Goal: Communication & Community: Answer question/provide support

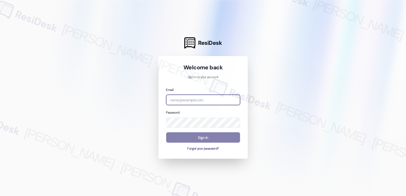
click at [193, 101] on input "email" at bounding box center [203, 99] width 74 height 10
paste input "[EMAIL_ADDRESS][PERSON_NAME][PERSON_NAME][DOMAIN_NAME]"
type input "[EMAIL_ADDRESS][PERSON_NAME][PERSON_NAME][DOMAIN_NAME]"
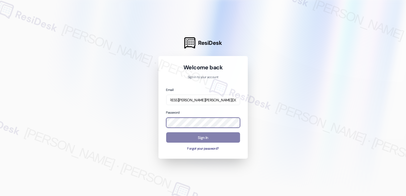
scroll to position [0, 0]
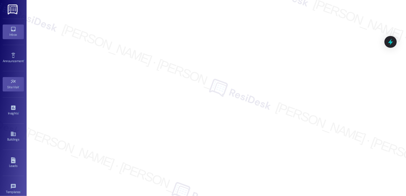
click at [15, 33] on div "Inbox" at bounding box center [13, 34] width 27 height 5
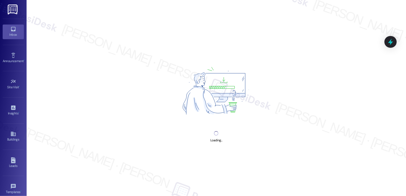
click at [15, 33] on div "Inbox" at bounding box center [13, 34] width 27 height 5
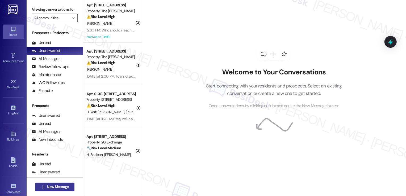
click at [60, 184] on span "New Message" at bounding box center [58, 187] width 22 height 6
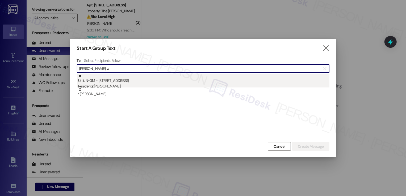
type input "[PERSON_NAME] w"
click at [114, 82] on div "Unit: N~3M - [STREET_ADDRESS] Residents: [PERSON_NAME]" at bounding box center [203, 81] width 251 height 15
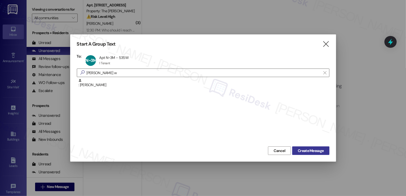
click at [310, 149] on span "Create Message" at bounding box center [311, 151] width 26 height 6
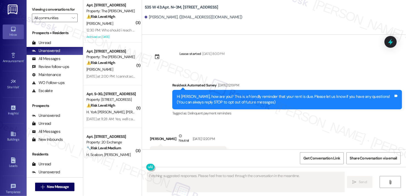
scroll to position [2253, 0]
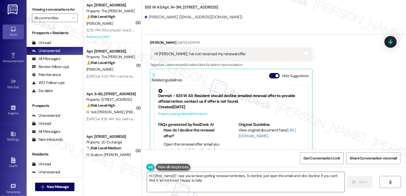
type textarea "Hi {{first_name}}! I see you've been getting renewal reminders. To decline, jus…"
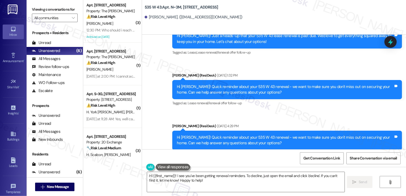
scroll to position [2629, 0]
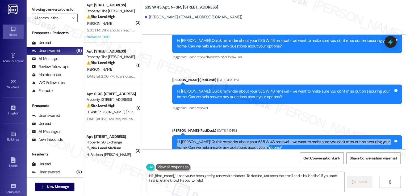
drag, startPoint x: 173, startPoint y: 125, endPoint x: 259, endPoint y: 130, distance: 86.1
click at [259, 139] on div "Hi Reagan! Quick reminder about your 535 W 43 renewal - we want to make sure yo…" at bounding box center [285, 144] width 218 height 11
copy div "Hi Reagan! Quick reminder about your 535 W 43 renewal - we want to make sure yo…"
click at [233, 179] on textarea "Hi {{first_name}}! I see you've been getting renewal reminders. To decline, jus…" at bounding box center [246, 182] width 198 height 20
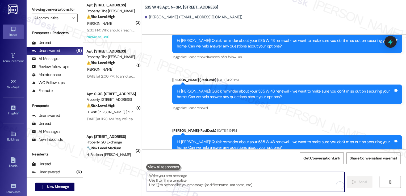
paste textarea "Hi Reagan! Quick reminder about your 535 W 43 renewal - we want to make sure yo…"
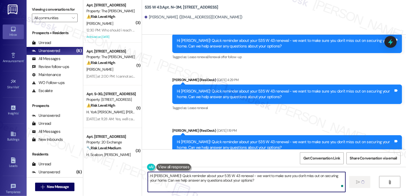
type textarea "Hi Reagan! Quick reminder about your 535 W 43 renewal - we want to make sure yo…"
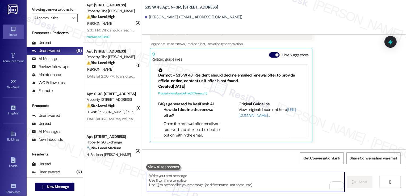
scroll to position [43, 0]
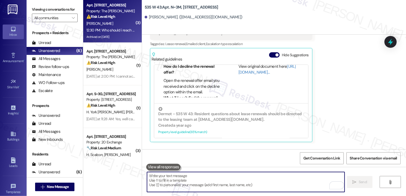
click at [118, 22] on div "[PERSON_NAME]" at bounding box center [111, 23] width 50 height 7
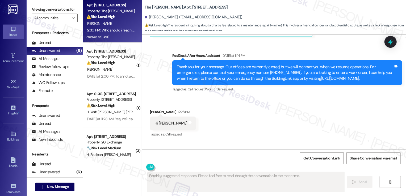
scroll to position [3778, 0]
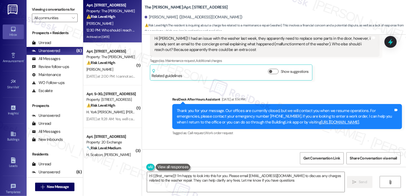
type textarea "Hi {{first_name}}! I'm happy to look into this for you. Please email landonmana…"
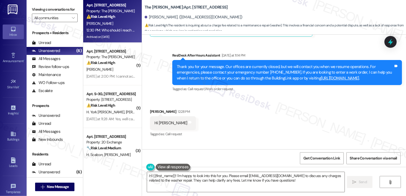
scroll to position [3777, 0]
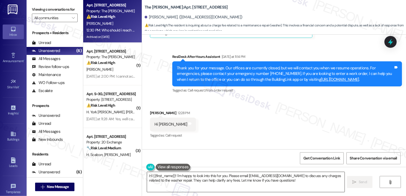
click at [184, 179] on textarea "Hi {{first_name}}! I'm happy to look into this for you. Please email landonmana…" at bounding box center [246, 182] width 198 height 20
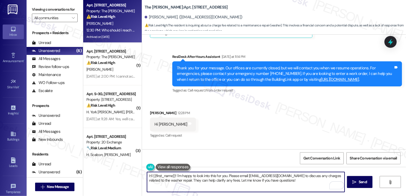
click at [196, 178] on textarea "Hi {{first_name}}! I'm happy to look into this for you. Please email landonmana…" at bounding box center [246, 182] width 198 height 20
click at [227, 179] on textarea "Hi {{first_name}}! I'm happy to look into this for you. Please email landonmana…" at bounding box center [246, 182] width 198 height 20
click at [270, 186] on button "Show suggestions" at bounding box center [273, 188] width 11 height 5
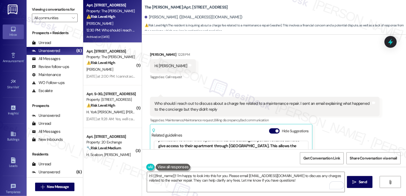
scroll to position [104, 0]
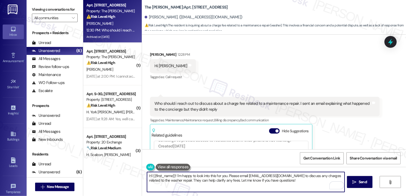
click at [292, 177] on textarea "Hi {{first_name}}! I'm happy to look into this for you. Please email landonmana…" at bounding box center [246, 182] width 198 height 20
click at [309, 182] on textarea "Hi {{first_name}}! I'm happy to look into this for you. Please email landonmana…" at bounding box center [246, 182] width 198 height 20
click at [356, 179] on span " Send" at bounding box center [360, 182] width 17 height 6
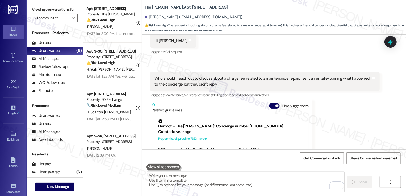
scroll to position [3899, 0]
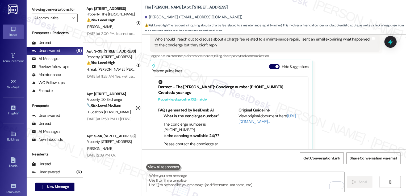
click at [271, 179] on textarea "To enrich screen reader interactions, please activate Accessibility in Grammarl…" at bounding box center [246, 182] width 198 height 20
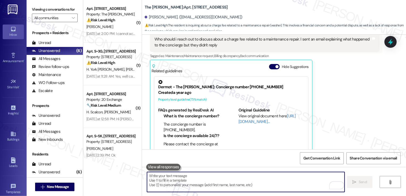
click at [271, 179] on textarea "To enrich screen reader interactions, please activate Accessibility in Grammarl…" at bounding box center [246, 182] width 198 height 20
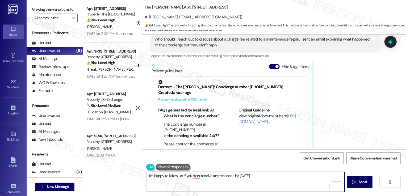
click at [193, 177] on textarea "I'm happy to follow up if you dont receive any response by Friday." at bounding box center [246, 182] width 198 height 20
click at [331, 185] on div "Rewrite with Grammarly" at bounding box center [334, 185] width 6 height 6
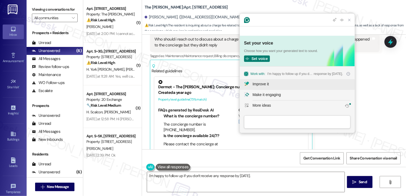
click at [265, 85] on div "Improve it" at bounding box center [261, 84] width 16 height 6
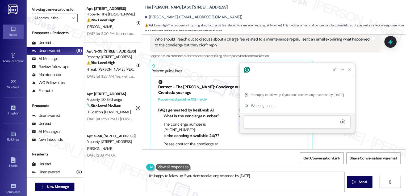
scroll to position [0, 0]
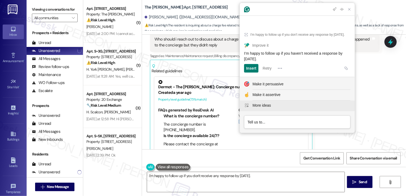
click at [265, 105] on div "More ideas" at bounding box center [262, 105] width 18 height 6
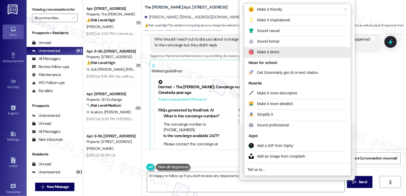
scroll to position [77, 0]
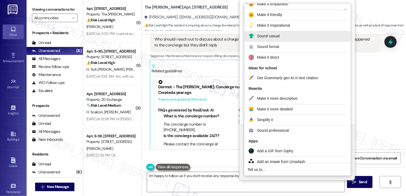
click at [268, 39] on button "Sound casual" at bounding box center [297, 36] width 106 height 11
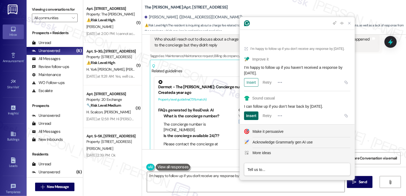
click at [256, 114] on div "Insert" at bounding box center [251, 115] width 10 height 9
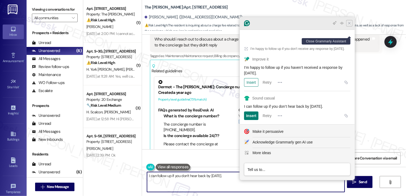
type textarea "I can follow up if you don’t hear back by Friday."
click at [350, 25] on icon "Close Grammarly Assistant" at bounding box center [349, 23] width 4 height 4
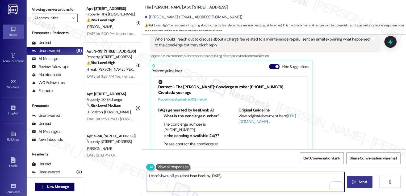
click at [362, 180] on span "Send" at bounding box center [363, 182] width 8 height 6
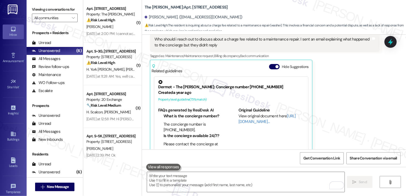
scroll to position [3936, 0]
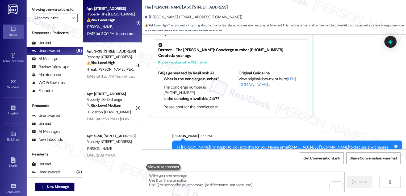
click at [119, 28] on div "[PERSON_NAME]" at bounding box center [111, 26] width 50 height 7
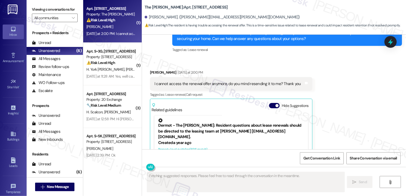
scroll to position [2280, 0]
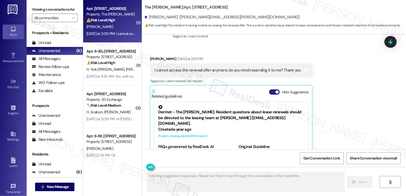
click at [272, 89] on button "Hide Suggestions" at bounding box center [274, 91] width 11 height 5
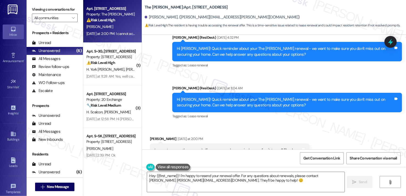
scroll to position [2202, 0]
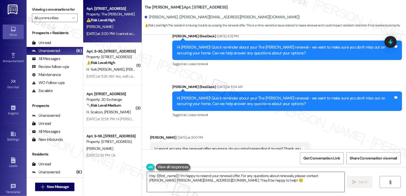
click at [194, 177] on textarea "Hey {{first_name}}! I'm happy to resend your renewal offer. For any questions a…" at bounding box center [246, 182] width 198 height 20
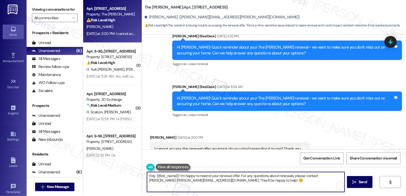
click at [246, 181] on textarea "Hey {{first_name}}! I'm happy to resend your renewal offer. For any questions a…" at bounding box center [246, 182] width 198 height 20
type textarea "Y"
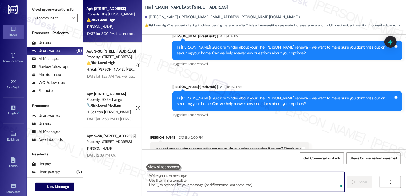
type textarea "D"
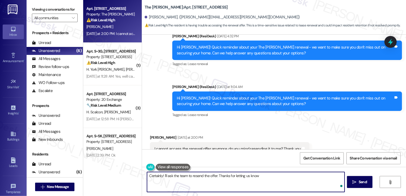
type textarea "Certainly! I'll ask the team to resend the offer. Thanks for letting us know!"
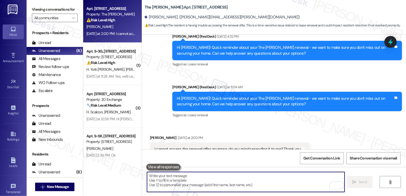
scroll to position [2239, 0]
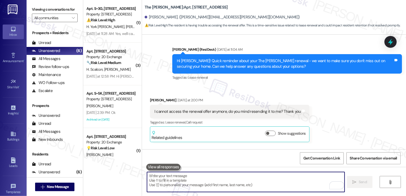
click at [322, 104] on div "Received via SMS Peenal Desai Yesterday at 2:00 PM I cannot access the renewal …" at bounding box center [274, 115] width 264 height 61
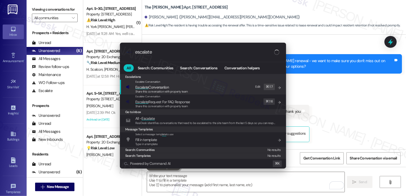
type input "escalate"
click at [172, 89] on span "Escalate Conversation" at bounding box center [161, 87] width 53 height 6
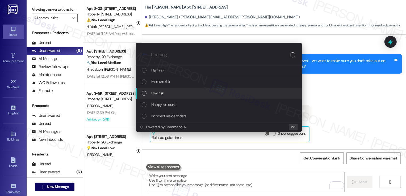
click at [172, 95] on div "Low risk" at bounding box center [220, 93] width 156 height 6
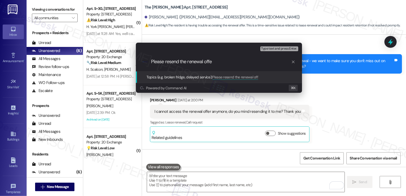
type input "Please resend the renewal offer"
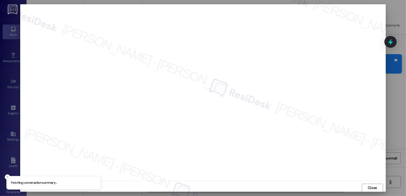
scroll to position [0, 0]
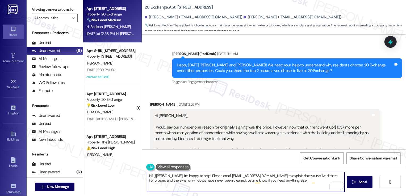
scroll to position [4156, 0]
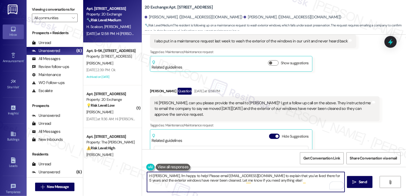
click at [193, 176] on textarea "Hi [PERSON_NAME], I'm happy to help! Please email [EMAIL_ADDRESS][DOMAIN_NAME] …" at bounding box center [246, 182] width 198 height 20
click at [250, 183] on textarea "Hi [PERSON_NAME], thanks for letting me know about the window cleaning request.…" at bounding box center [246, 182] width 198 height 20
type textarea "Hi [PERSON_NAME], thanks for letting me know about the window cleaning request.…"
click at [366, 181] on span "Send" at bounding box center [363, 182] width 8 height 6
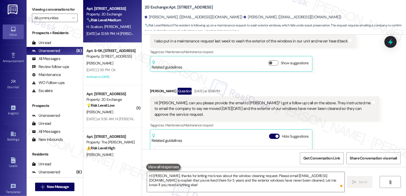
scroll to position [4265, 0]
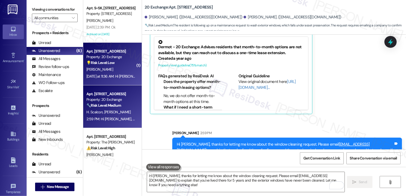
click at [118, 64] on div "💡 Risk Level: Low The resident is requesting a call. Without further context, t…" at bounding box center [110, 63] width 49 height 6
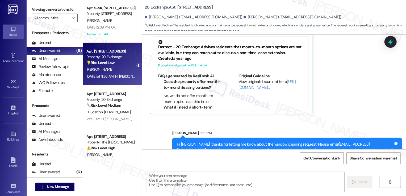
click at [118, 64] on div "💡 Risk Level: Low The resident is requesting a call. Without further context, t…" at bounding box center [110, 63] width 49 height 6
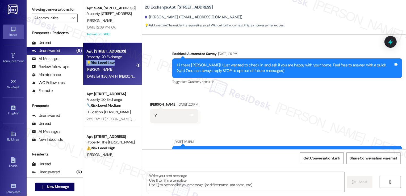
click at [118, 64] on div "💡 Risk Level: Low The resident is requesting a call. Without further context, t…" at bounding box center [110, 63] width 49 height 6
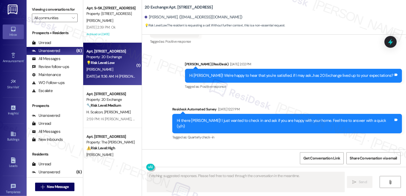
type textarea "Fetching suggested responses. Please feel free to read through the conversation…"
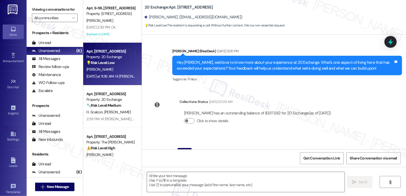
scroll to position [2020, 0]
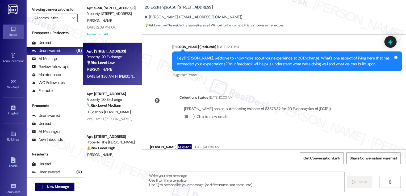
click at [150, 143] on div "[PERSON_NAME] Question [DATE] at 11:36 AM" at bounding box center [202, 147] width 105 height 9
copy div "[PERSON_NAME]"
click at [162, 177] on textarea at bounding box center [246, 182] width 198 height 20
paste textarea "[PERSON_NAME]"
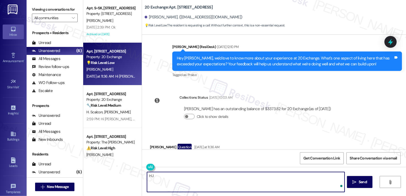
type textarea "H"
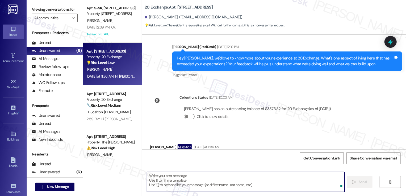
type textarea "i"
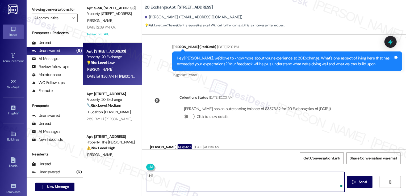
paste textarea "[PERSON_NAME]"
type textarea "Hi [PERSON_NAME], thanks for reaching out! My number is unfortunately not set u…"
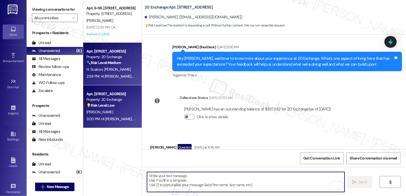
scroll to position [2056, 0]
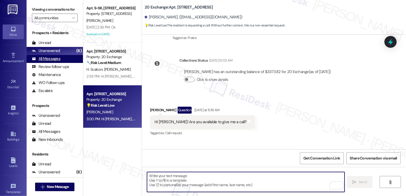
click at [65, 63] on div "All Messages (undefined)" at bounding box center [55, 59] width 56 height 8
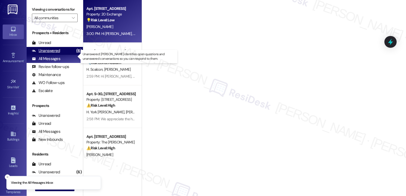
click at [63, 55] on div "Unanswered (6)" at bounding box center [55, 51] width 56 height 8
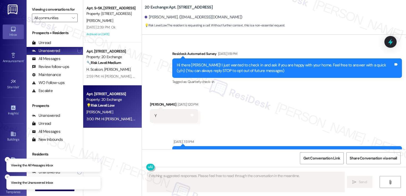
scroll to position [2019, 0]
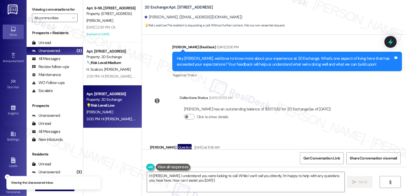
type textarea "Hi [PERSON_NAME], I understand you were looking to call. While I can't call you…"
